Goal: Browse casually

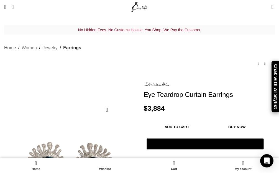
click at [8, 44] on link "Home" at bounding box center [10, 47] width 12 height 7
